Goal: Information Seeking & Learning: Understand process/instructions

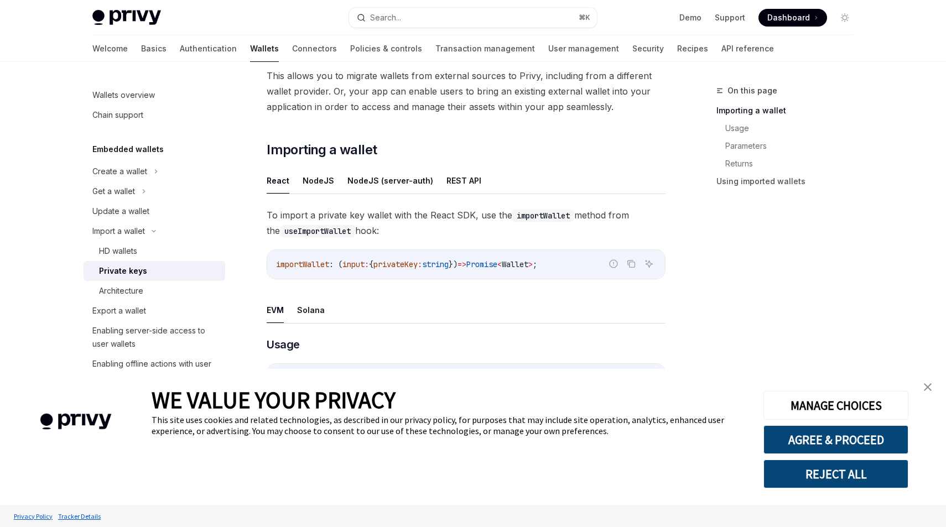
click at [930, 386] on img "close banner" at bounding box center [928, 388] width 8 height 8
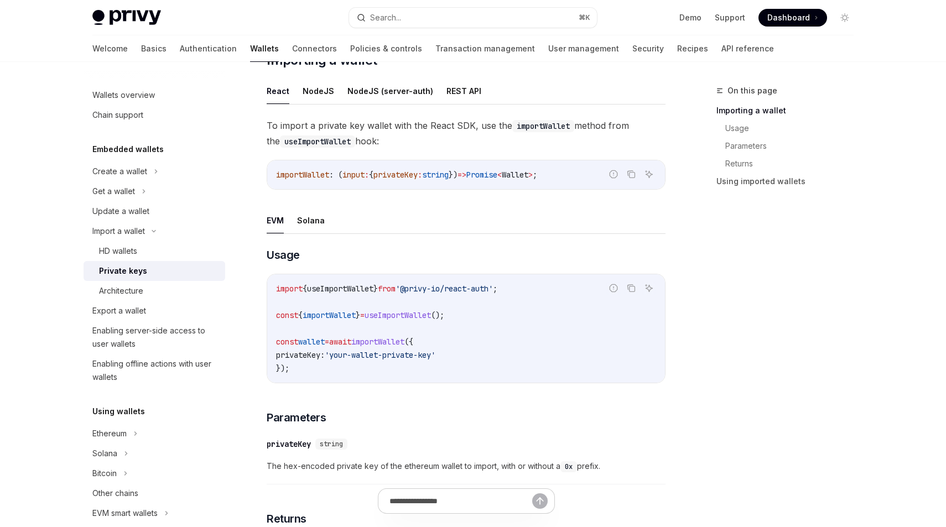
scroll to position [188, 0]
click at [308, 222] on button "Solana" at bounding box center [311, 220] width 28 height 26
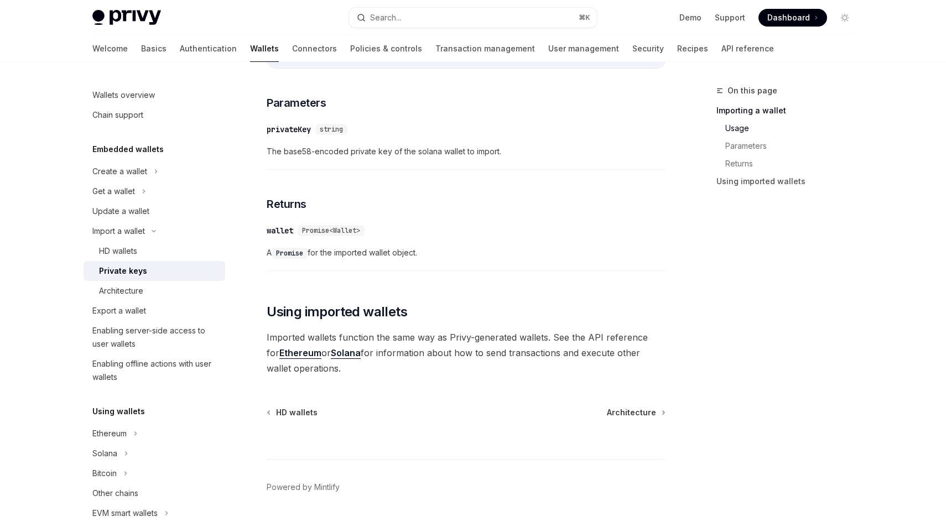
scroll to position [530, 0]
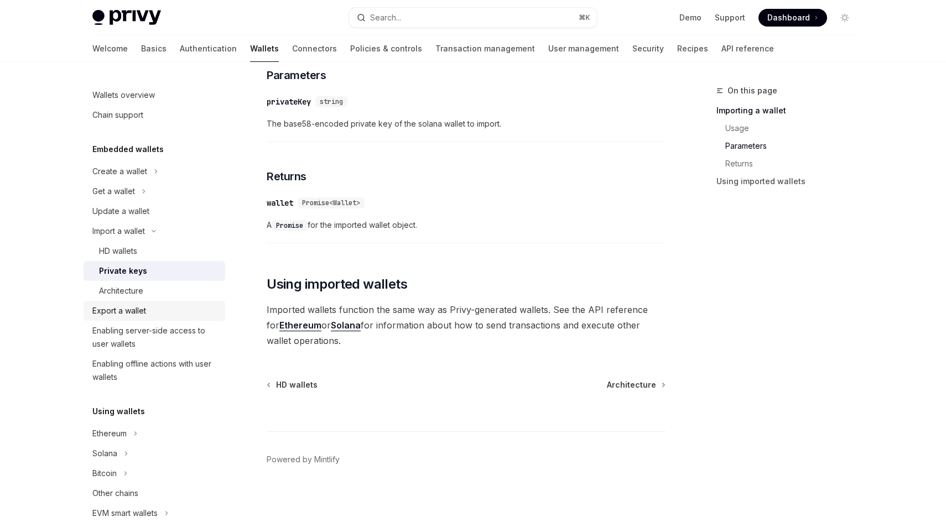
click at [127, 309] on div "Export a wallet" at bounding box center [119, 310] width 54 height 13
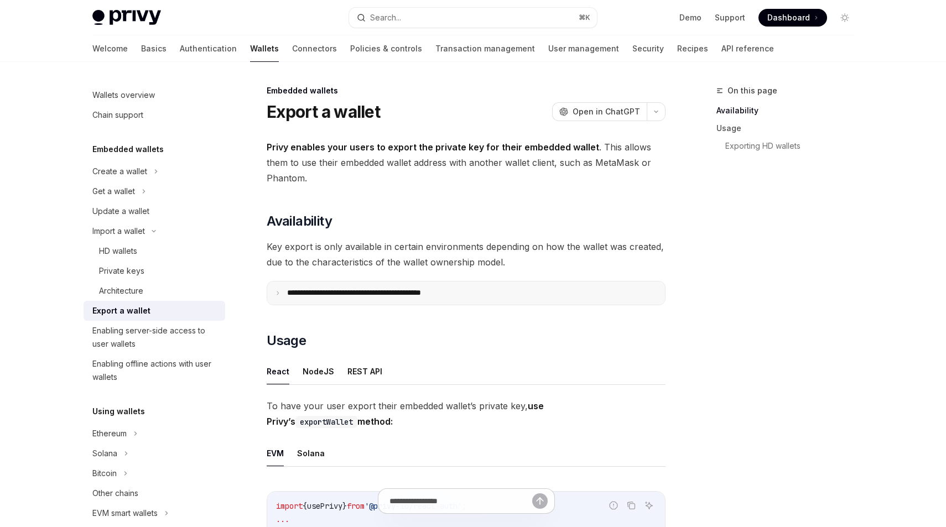
click at [441, 303] on summary "**********" at bounding box center [466, 293] width 398 height 23
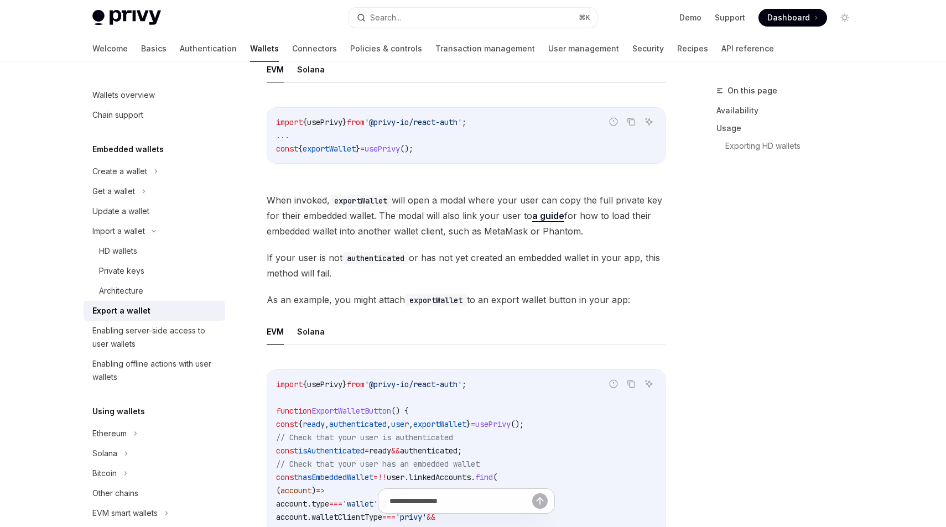
scroll to position [655, 0]
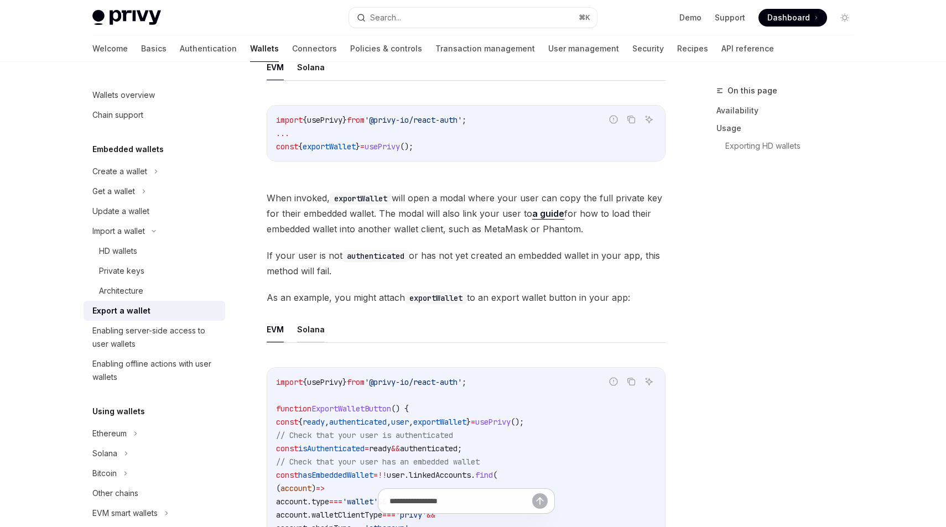
click at [315, 332] on button "Solana" at bounding box center [311, 330] width 28 height 26
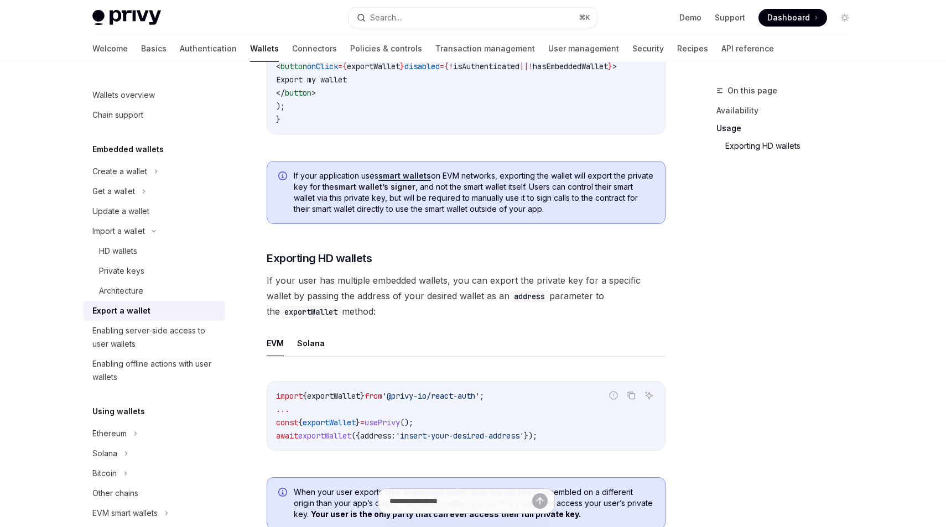
scroll to position [1198, 0]
click at [309, 349] on button "Solana" at bounding box center [311, 342] width 28 height 26
type textarea "*"
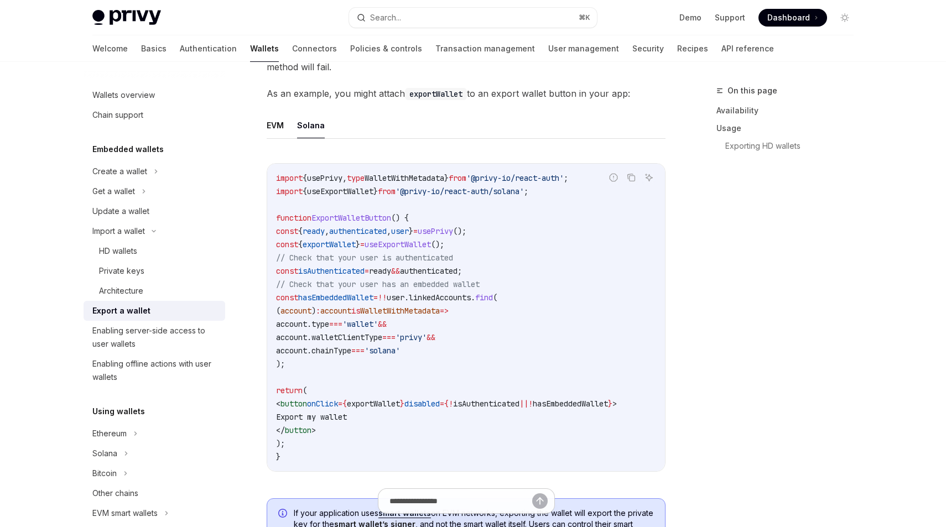
scroll to position [881, 0]
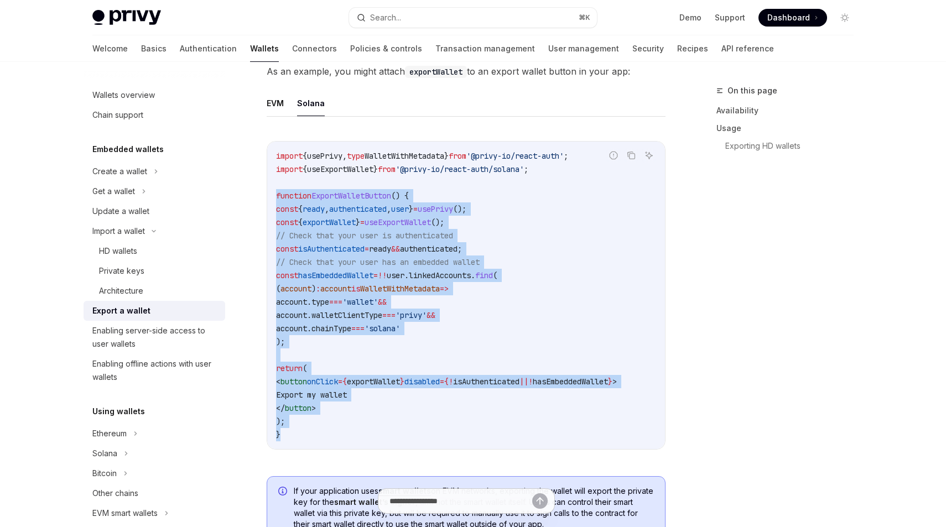
drag, startPoint x: 289, startPoint y: 433, endPoint x: 264, endPoint y: 201, distance: 233.8
click at [264, 201] on div "**********" at bounding box center [362, 133] width 611 height 1861
copy code "function ExportWalletButton () { const { ready , authenticated , user } = usePr…"
